Goal: Task Accomplishment & Management: Use online tool/utility

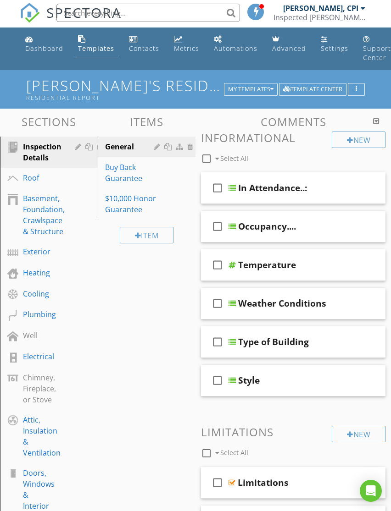
click at [46, 272] on div "Heating" at bounding box center [38, 272] width 31 height 11
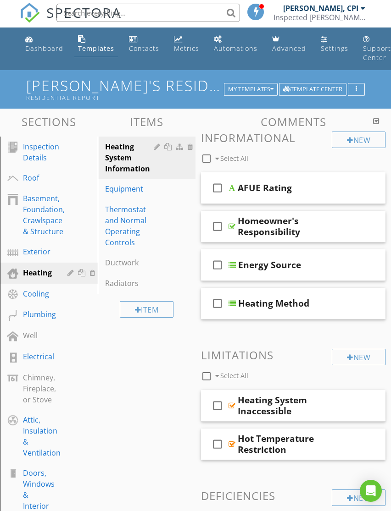
click at [48, 389] on div "Chimney, Fireplace, or Stove" at bounding box center [39, 388] width 33 height 33
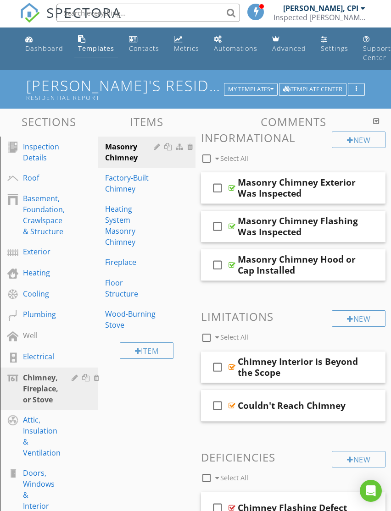
click at [127, 261] on div "Fireplace" at bounding box center [130, 262] width 51 height 11
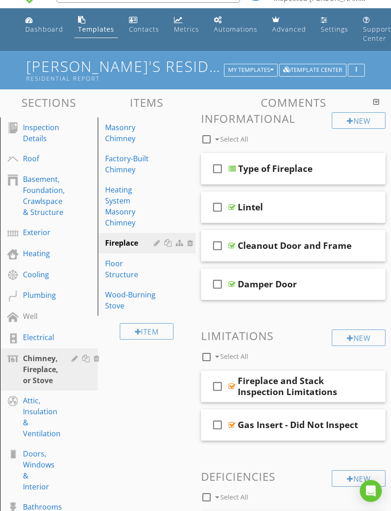
scroll to position [21, 0]
click at [167, 240] on div at bounding box center [169, 242] width 10 height 7
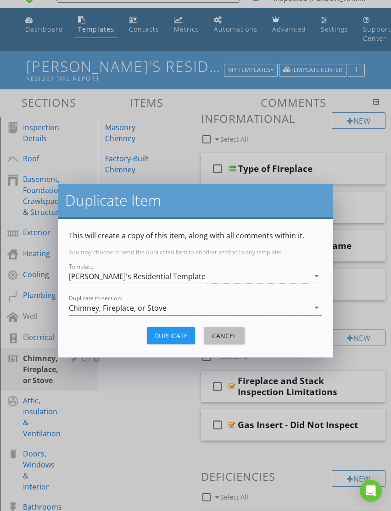
click at [230, 336] on div "Cancel" at bounding box center [224, 336] width 26 height 10
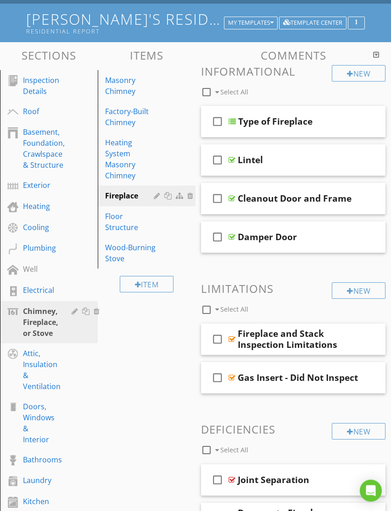
scroll to position [68, 0]
click at [336, 122] on div at bounding box center [337, 121] width 9 height 9
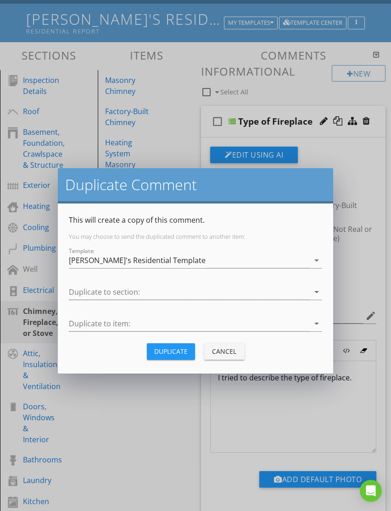
click at [236, 356] on button "Cancel" at bounding box center [224, 352] width 40 height 17
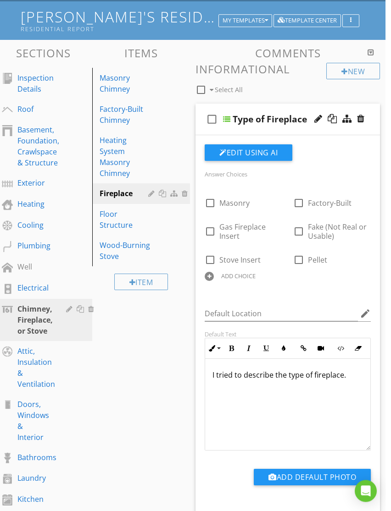
scroll to position [71, 0]
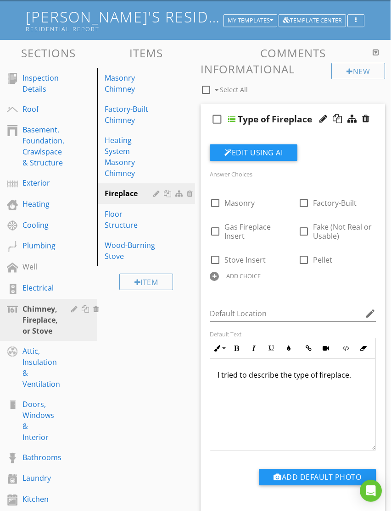
click at [218, 105] on div "check_box_outline_blank Type of Fireplace" at bounding box center [292, 120] width 184 height 32
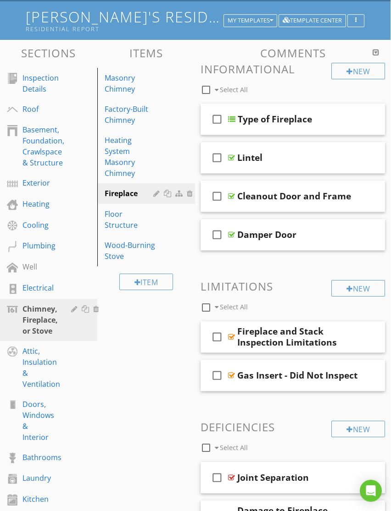
click at [266, 328] on div "Fireplace and Stack Inspection Limitations" at bounding box center [299, 337] width 125 height 22
click at [226, 322] on div "check_box_outline_blank Fireplace and Stack Inspection Limitations" at bounding box center [292, 338] width 184 height 32
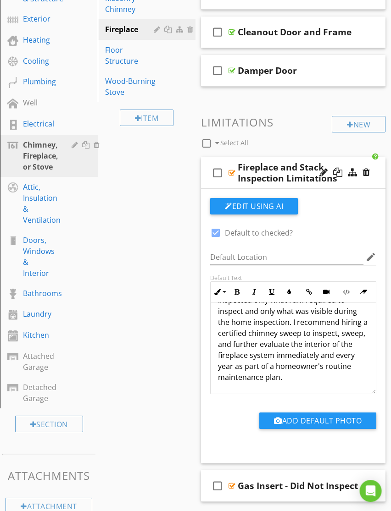
scroll to position [230, 0]
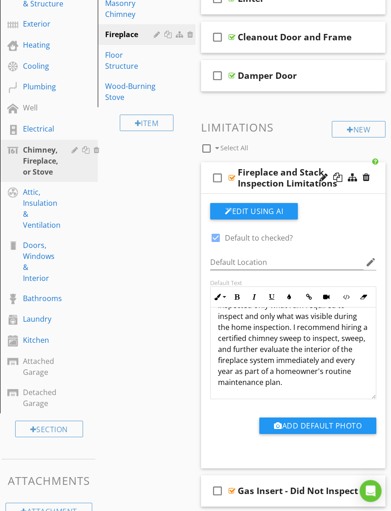
click at [224, 164] on div "check_box_outline_blank Fireplace and Stack Inspection Limitations" at bounding box center [293, 178] width 184 height 32
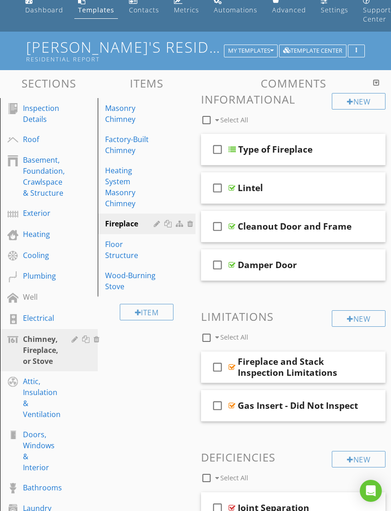
scroll to position [79, 0]
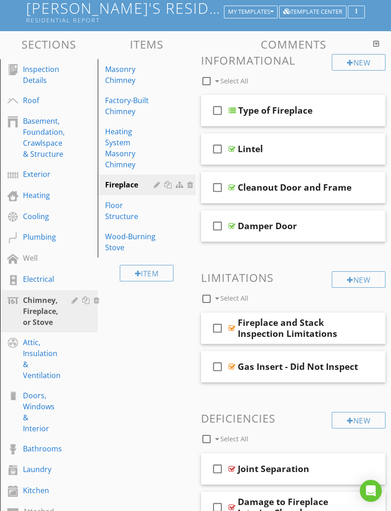
click at [166, 187] on div at bounding box center [169, 184] width 10 height 7
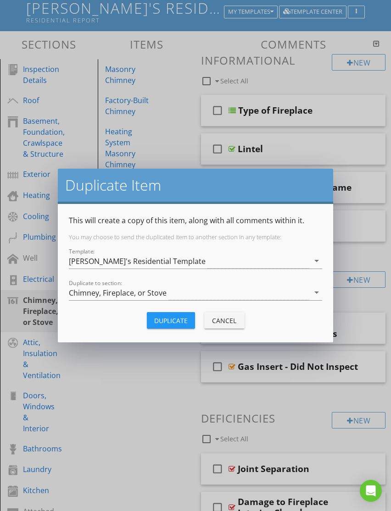
click at [226, 323] on div "Cancel" at bounding box center [224, 321] width 26 height 10
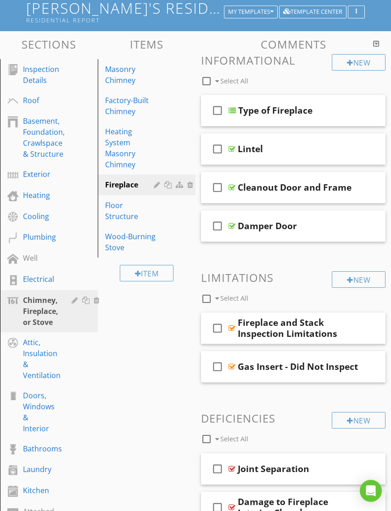
click at [155, 186] on div at bounding box center [158, 184] width 9 height 7
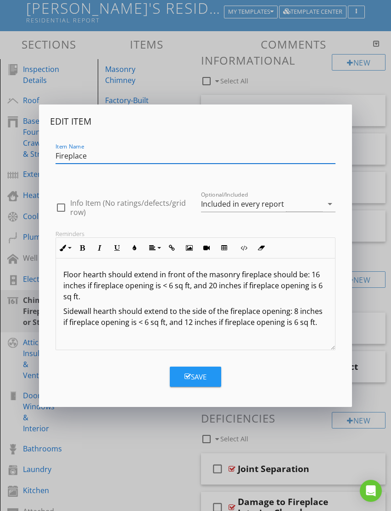
scroll to position [0, 0]
click at [206, 337] on div "Floor hearth should extend in front of the masonry fireplace should be: 16 inch…" at bounding box center [195, 304] width 279 height 92
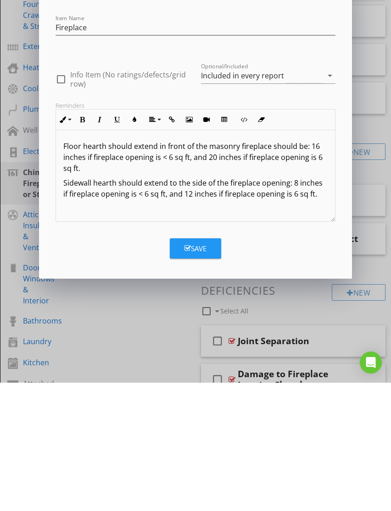
scroll to position [208, 0]
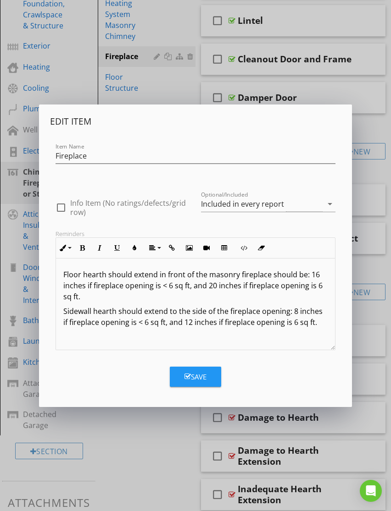
click at [154, 337] on div "Floor hearth should extend in front of the masonry fireplace should be: 16 inch…" at bounding box center [195, 304] width 279 height 92
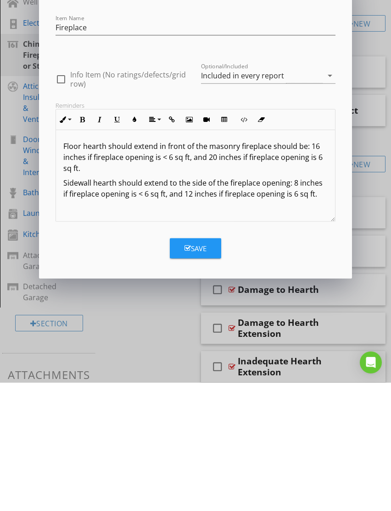
click at [190, 245] on icon "button" at bounding box center [189, 248] width 6 height 6
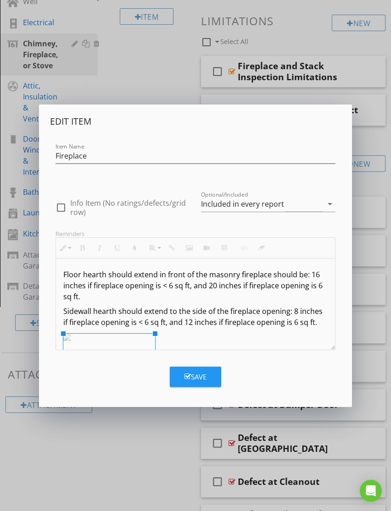
click at [206, 379] on div "Save" at bounding box center [195, 377] width 22 height 11
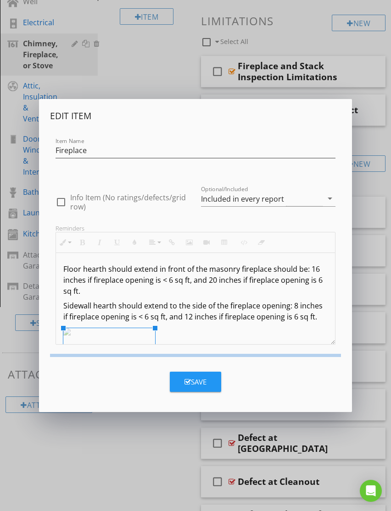
type textarea "<p>Floor hearth should extend in front of the masonry fireplace should be: 16 i…"
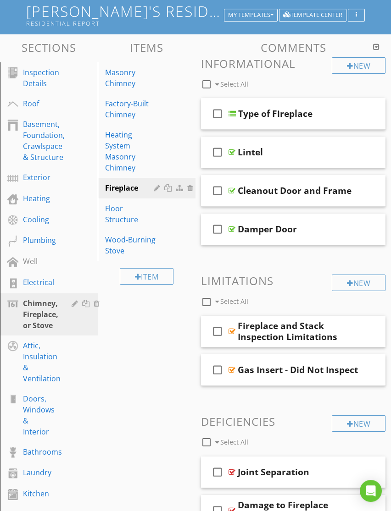
scroll to position [76, 0]
click at [133, 234] on div "Wood-Burning Stove" at bounding box center [130, 245] width 51 height 22
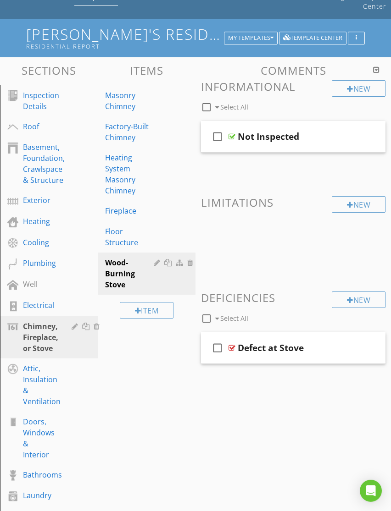
scroll to position [52, 0]
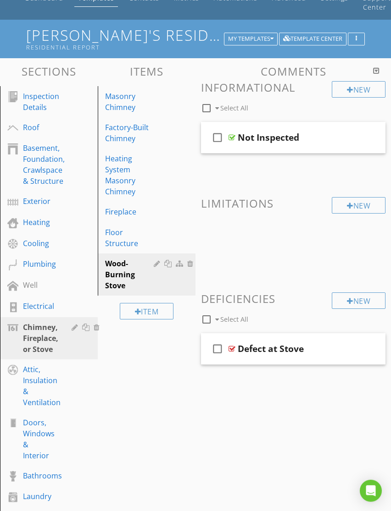
click at [131, 98] on div "Masonry Chimney" at bounding box center [130, 102] width 51 height 22
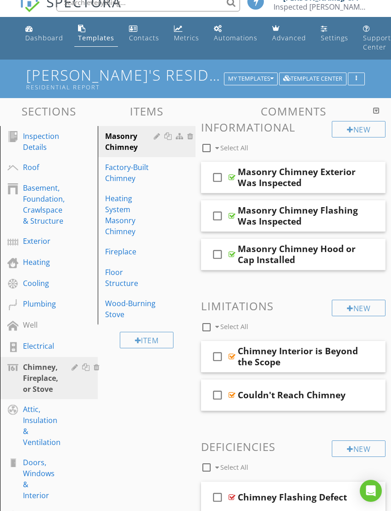
scroll to position [0, 0]
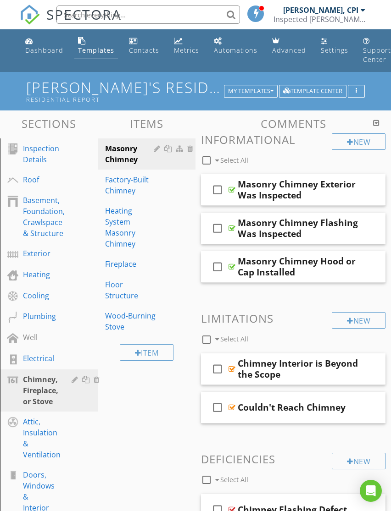
click at [41, 45] on link "Dashboard" at bounding box center [44, 46] width 45 height 26
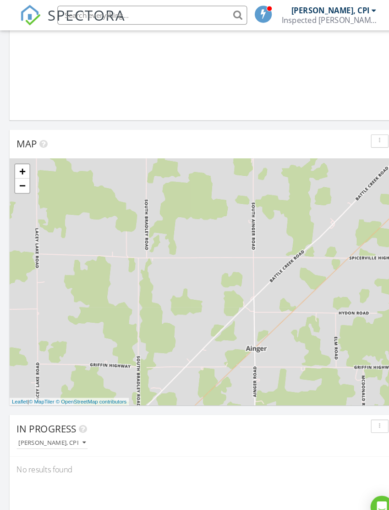
scroll to position [1569, 390]
